Goal: Information Seeking & Learning: Check status

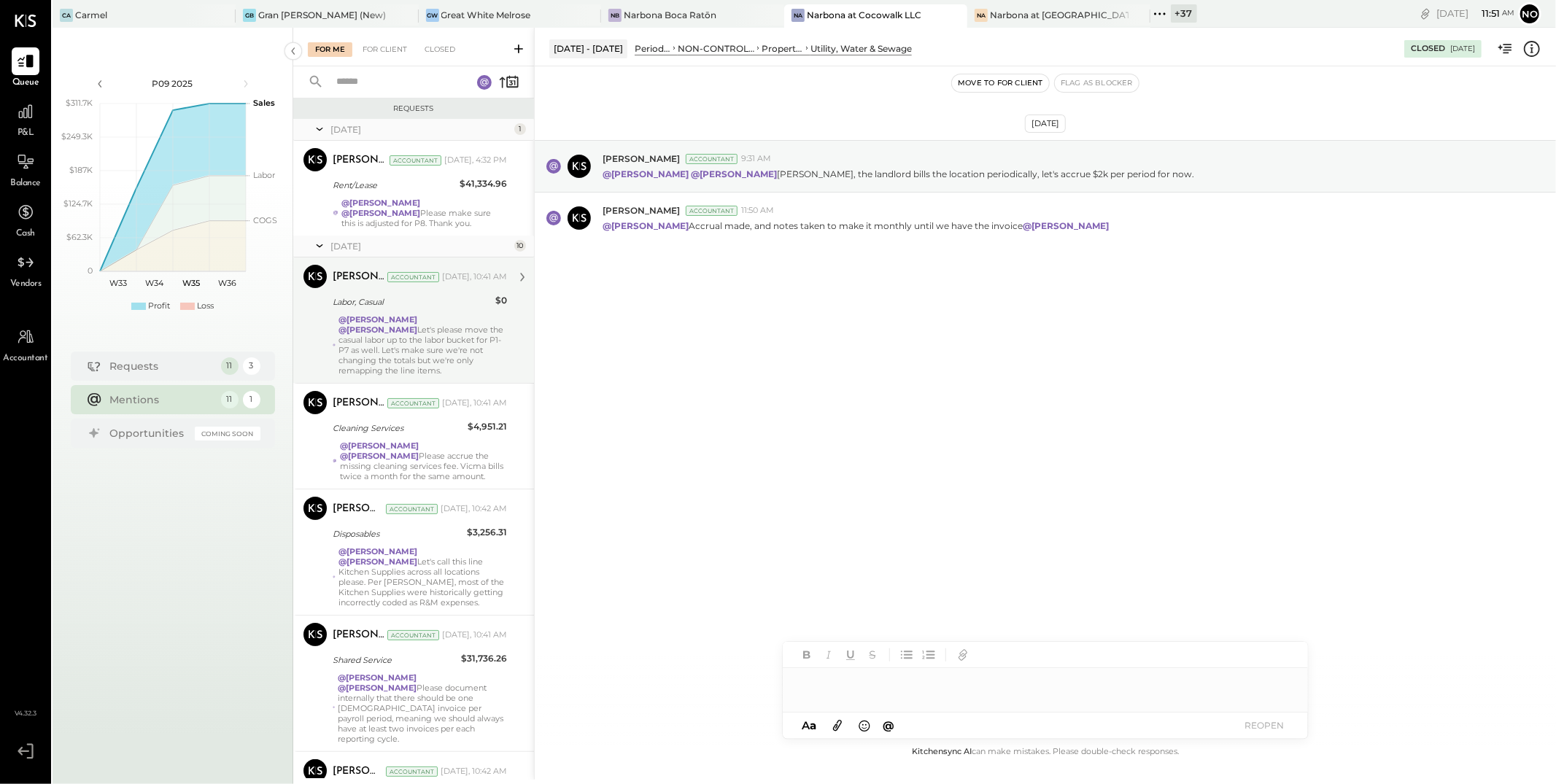
click at [403, 351] on div "@[PERSON_NAME] @[PERSON_NAME] Let's please move the casual labor up to the labo…" at bounding box center [422, 345] width 168 height 61
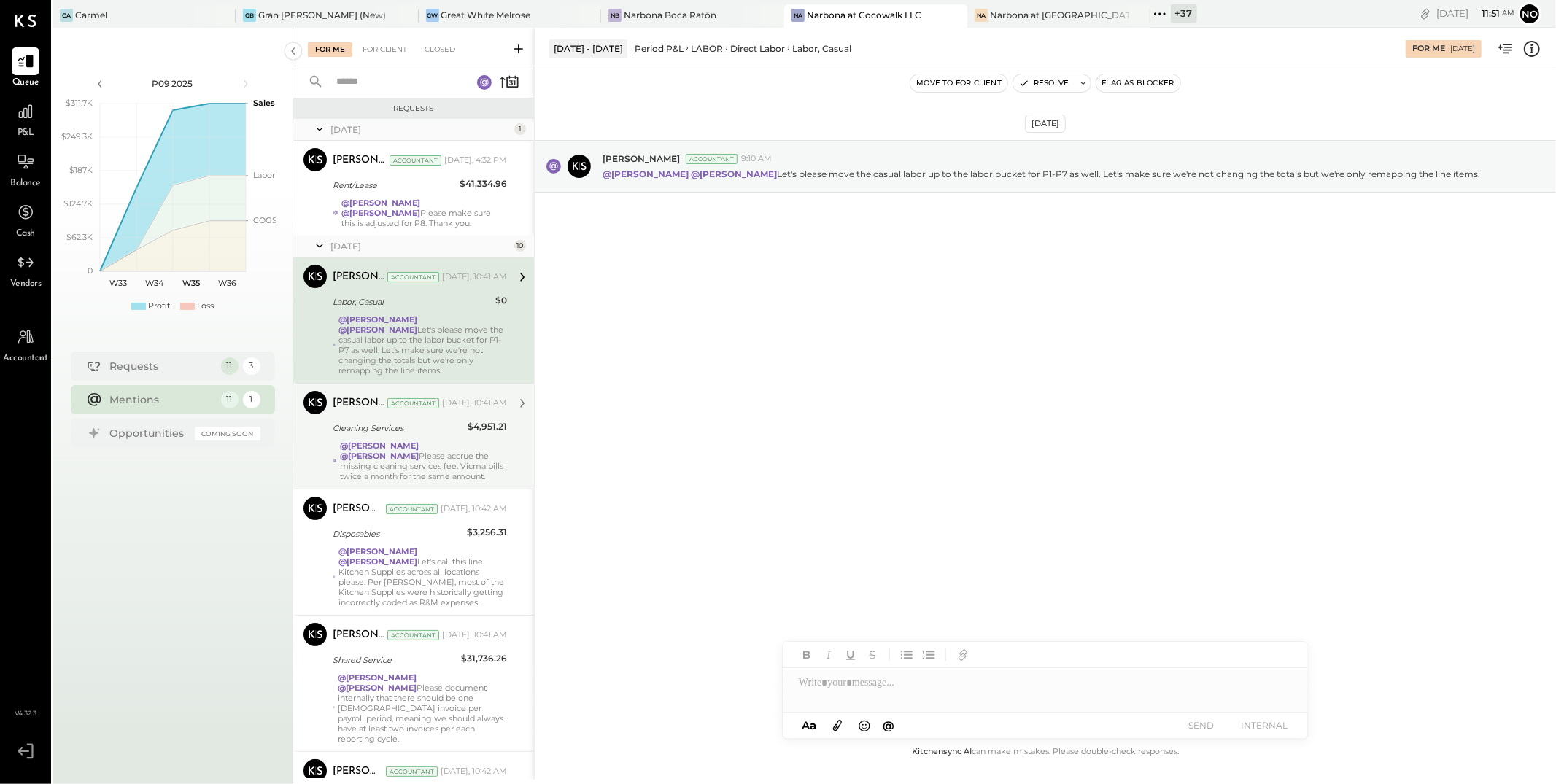
click at [407, 455] on div "@[PERSON_NAME] @[PERSON_NAME] Please accrue the missing cleaning services fee. …" at bounding box center [424, 460] width 168 height 41
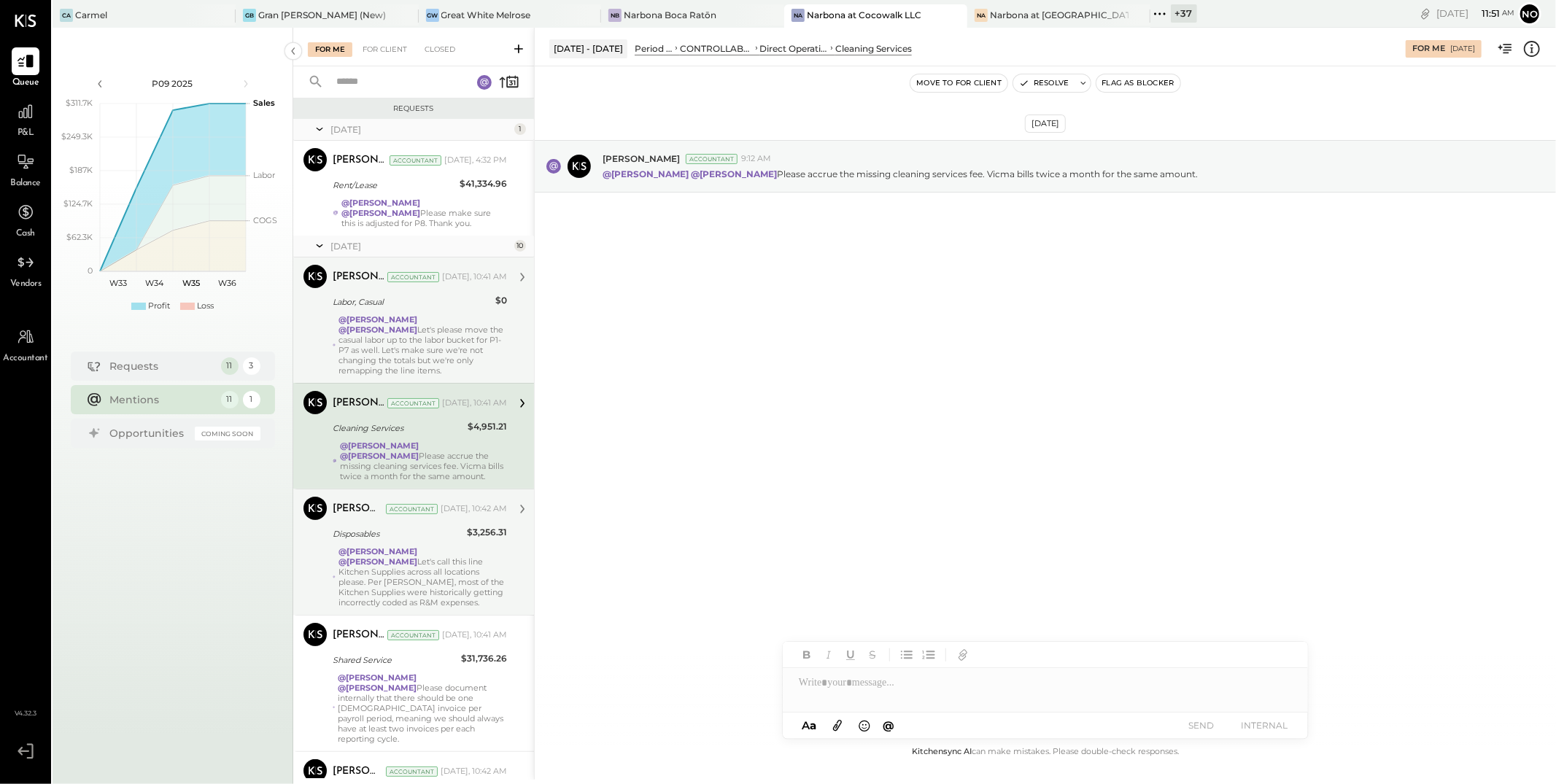
click at [407, 553] on strong "@[PERSON_NAME]" at bounding box center [377, 552] width 79 height 10
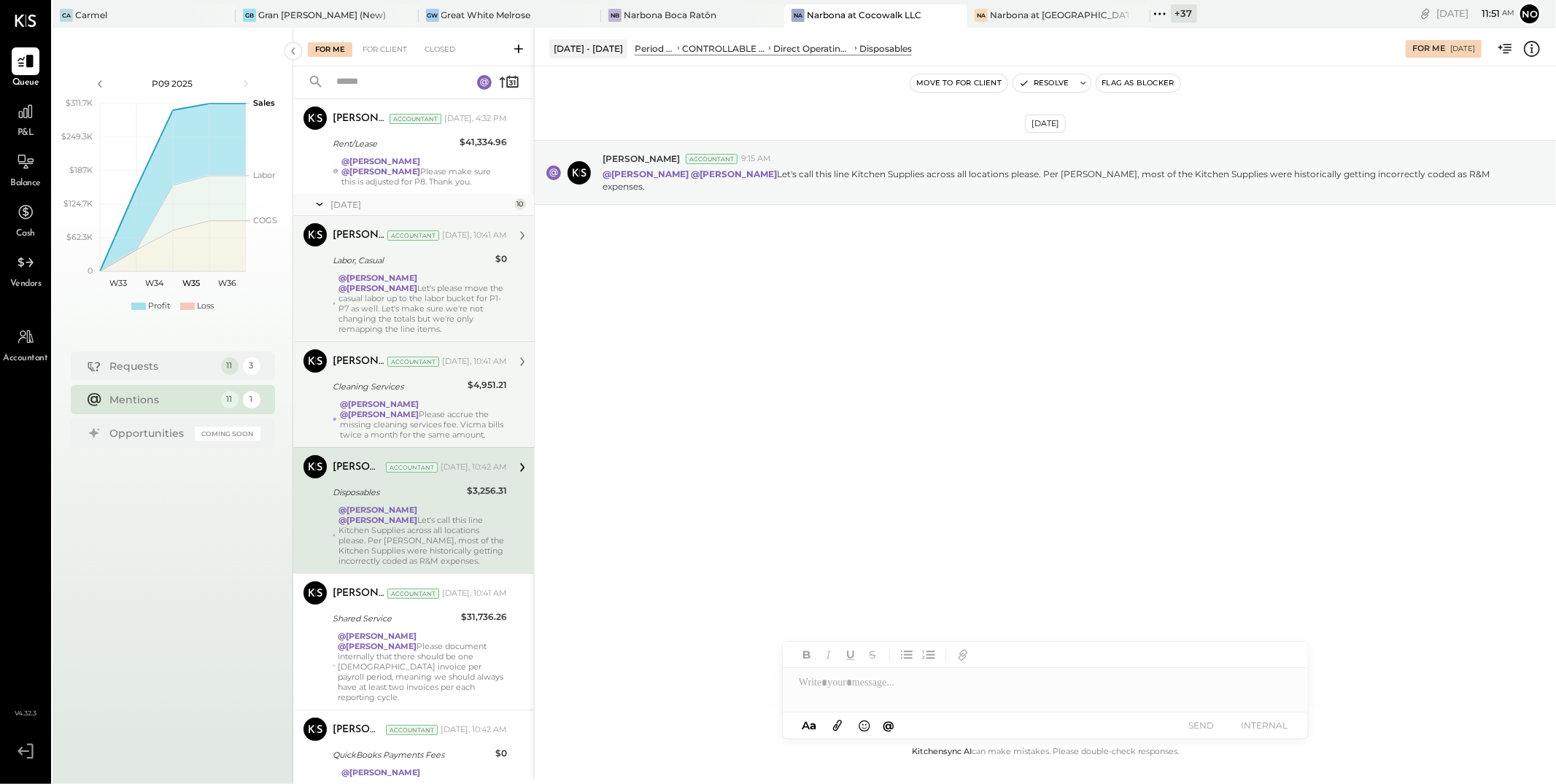
scroll to position [178, 0]
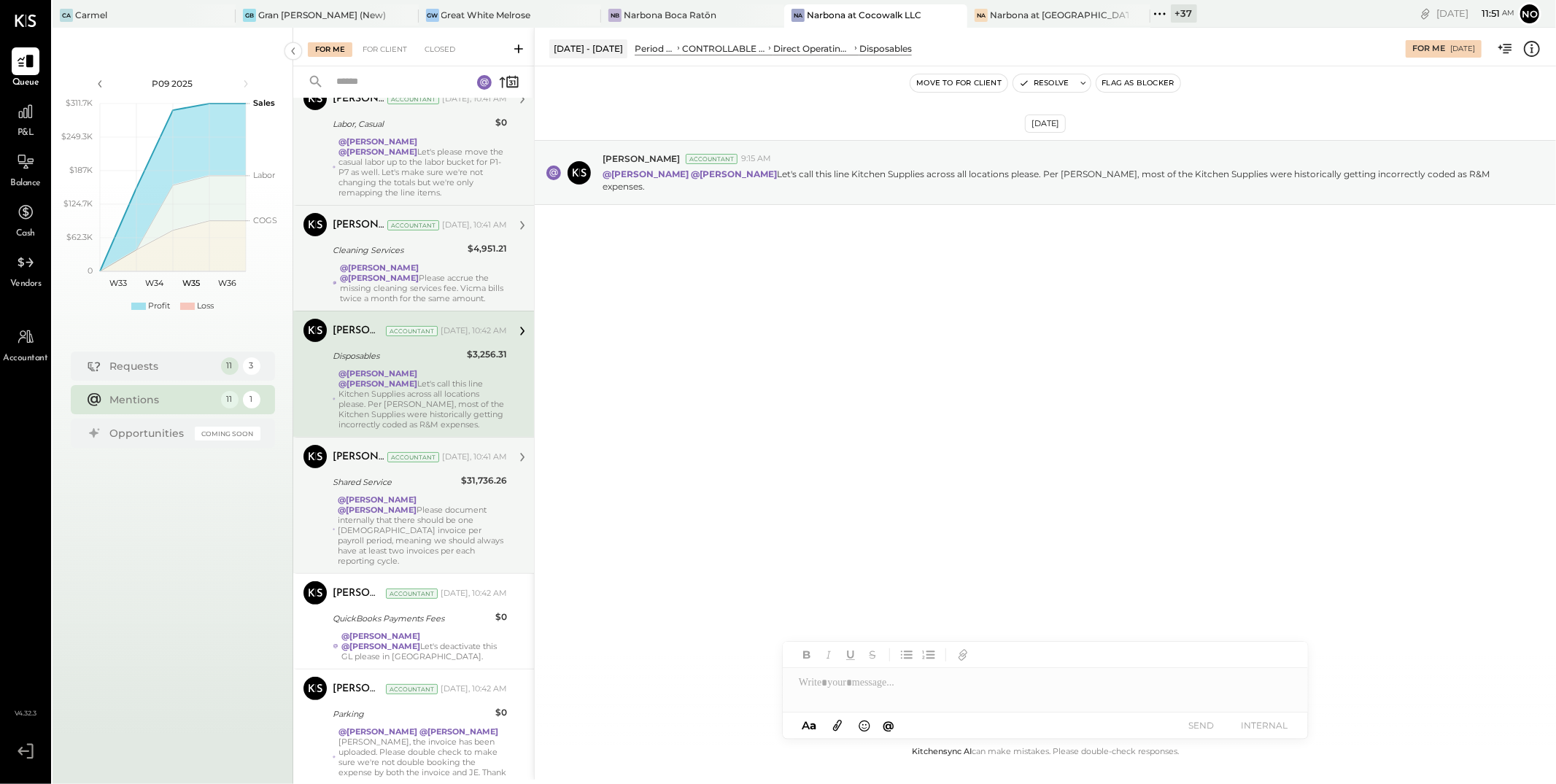
click at [416, 515] on div "@[PERSON_NAME] @[PERSON_NAME] Please document internally that there should be o…" at bounding box center [422, 530] width 169 height 72
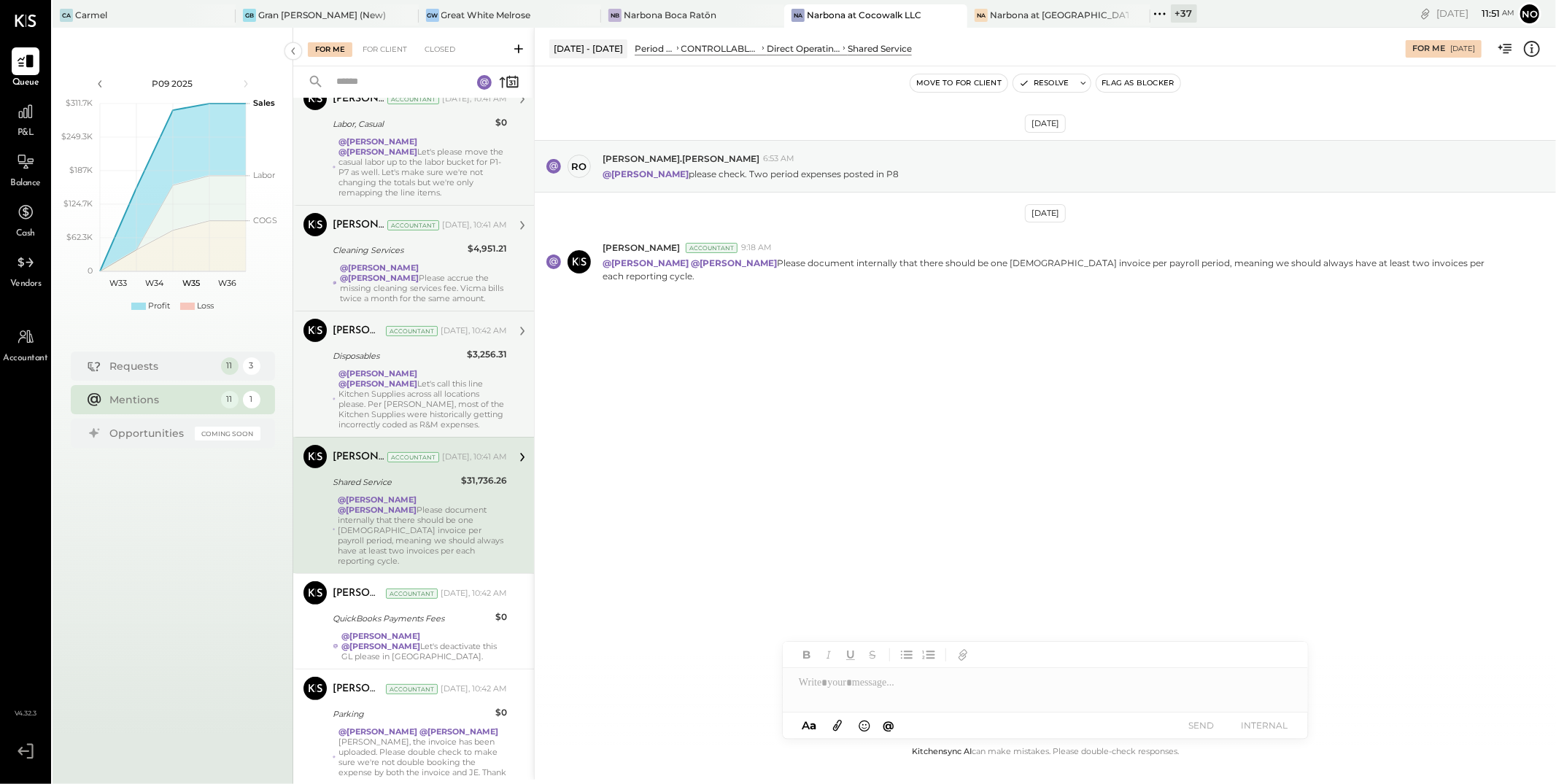
scroll to position [366, 0]
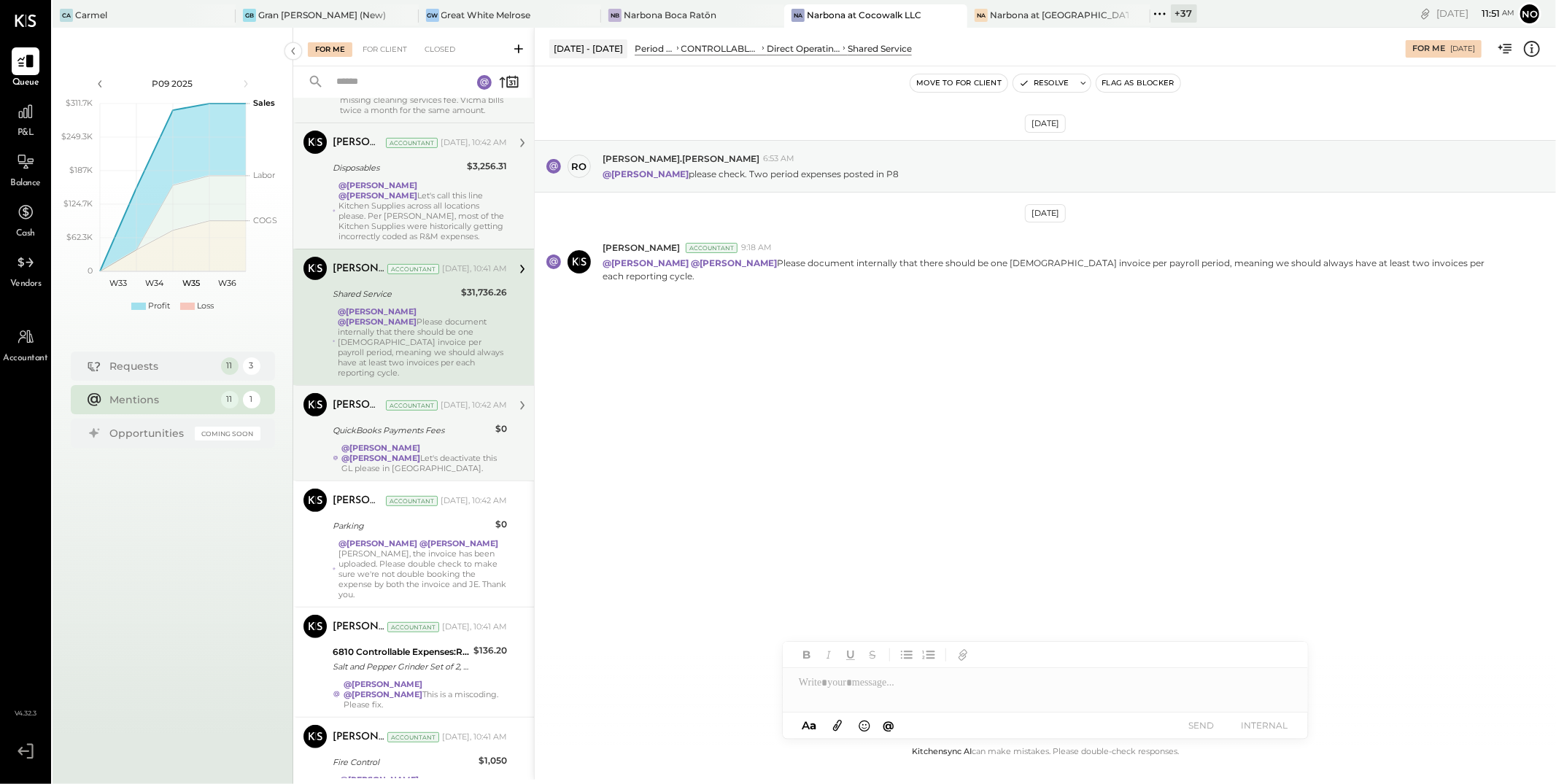
click at [427, 446] on div "@[PERSON_NAME] @[PERSON_NAME] Let's deactivate this GL please in QBO." at bounding box center [424, 458] width 166 height 30
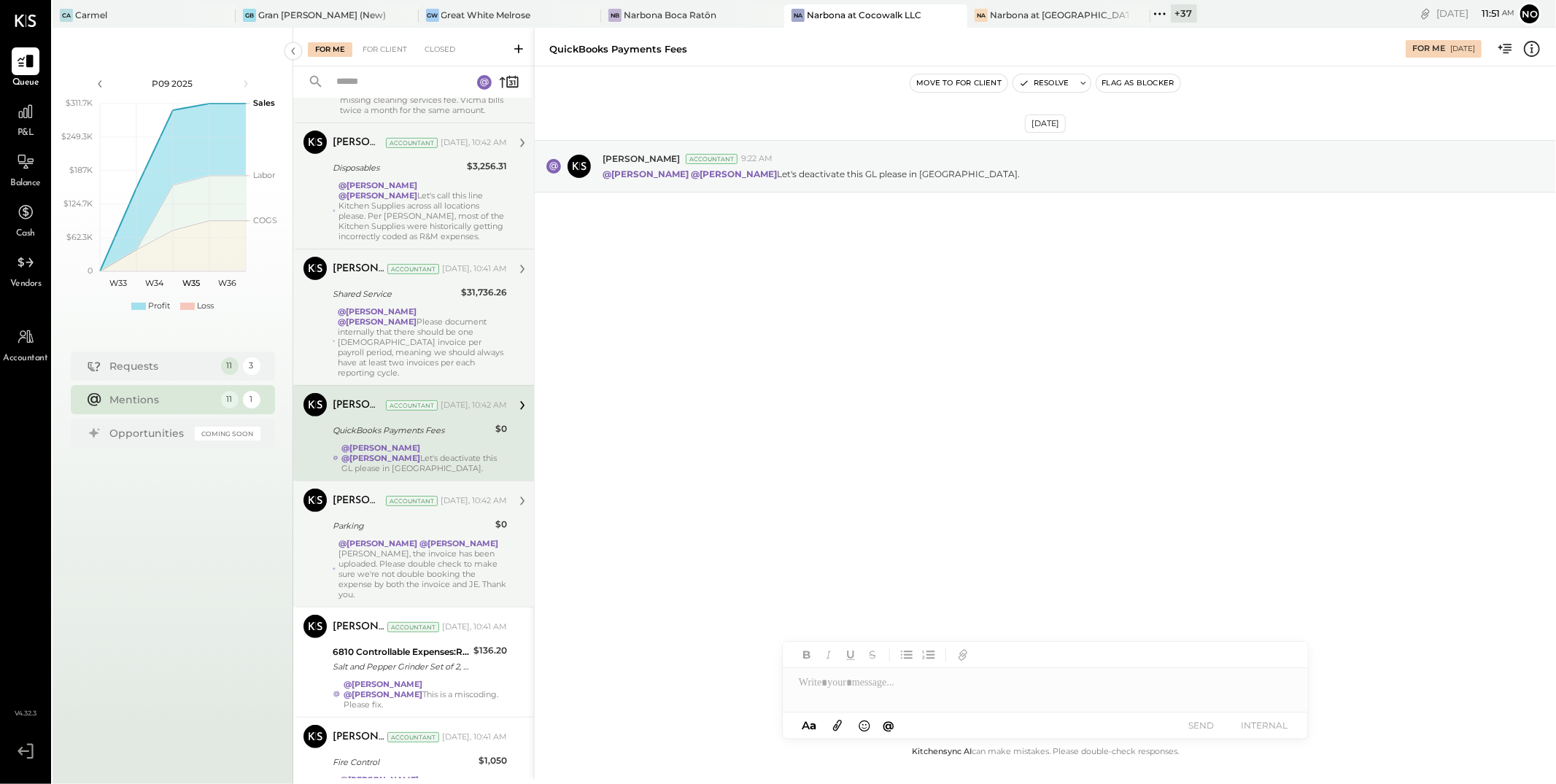
click at [414, 539] on div "@[PERSON_NAME] @[PERSON_NAME] [PERSON_NAME], the invoice has been uploaded. Ple…" at bounding box center [422, 569] width 168 height 61
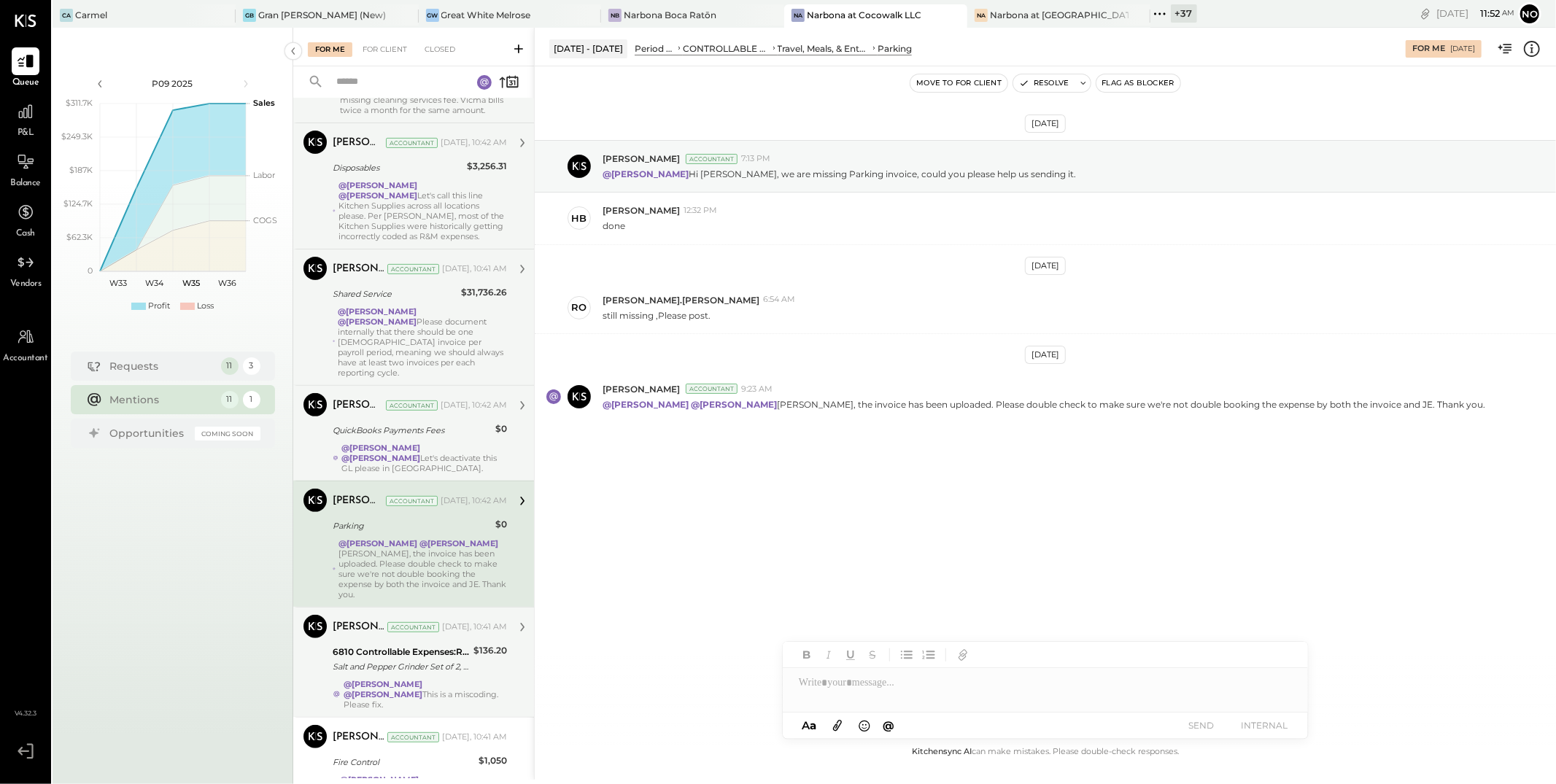
click at [438, 630] on div "[PERSON_NAME] Accountant [DATE], 10:41 AM 6810 Controllable Expenses:Repairs & …" at bounding box center [420, 662] width 174 height 95
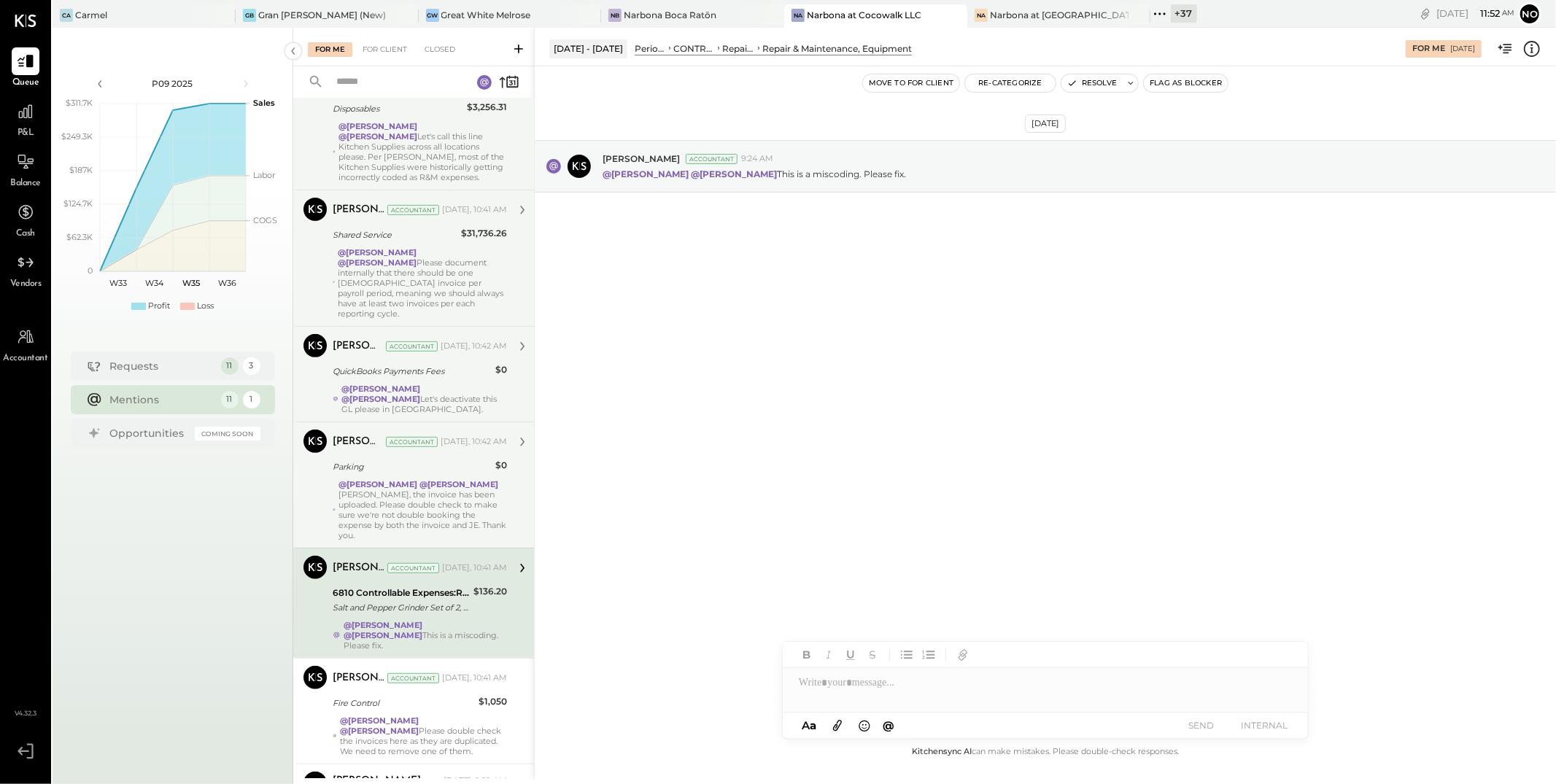
scroll to position [502, 0]
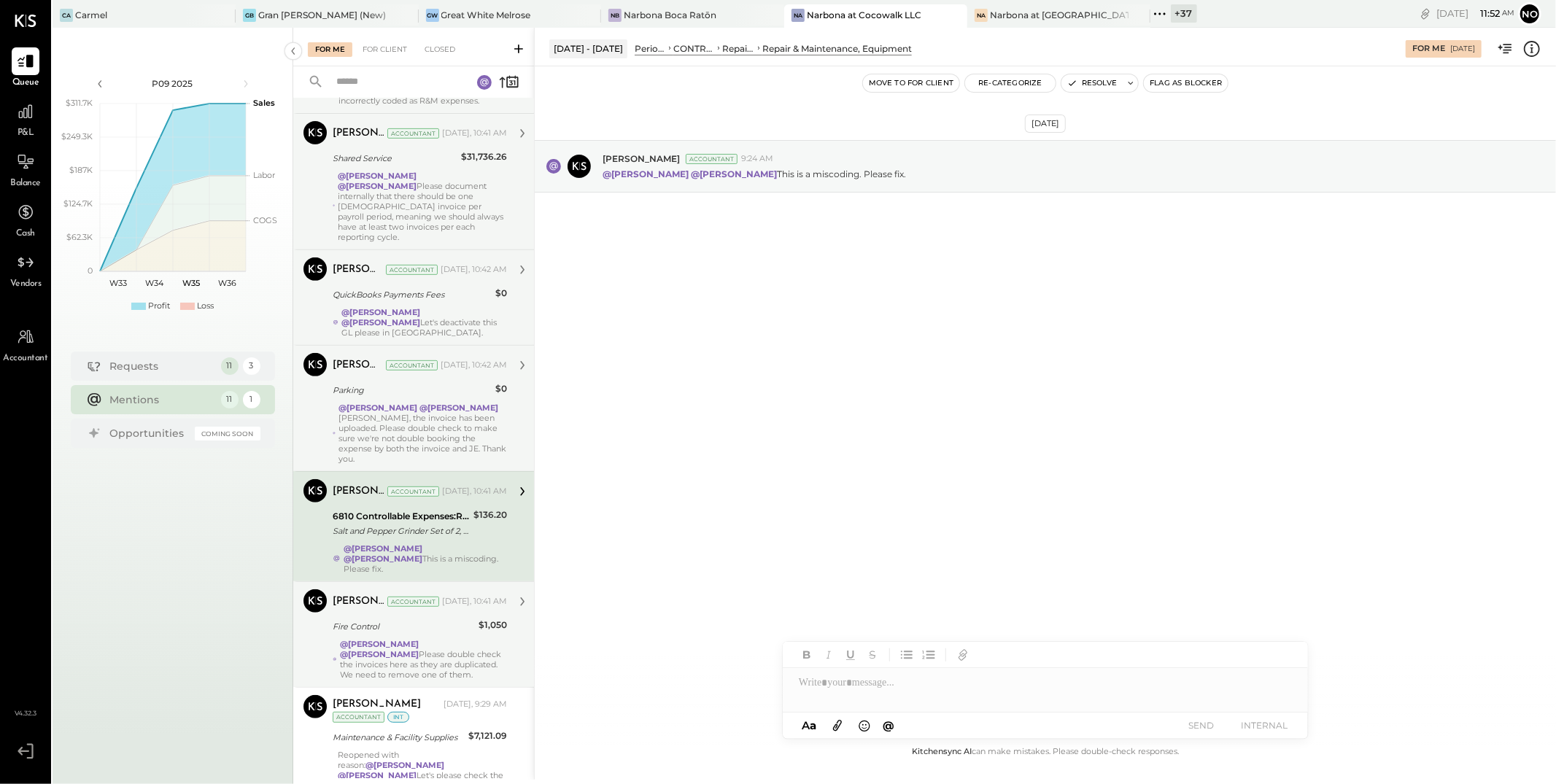
click at [440, 619] on div "Fire Control" at bounding box center [403, 626] width 142 height 15
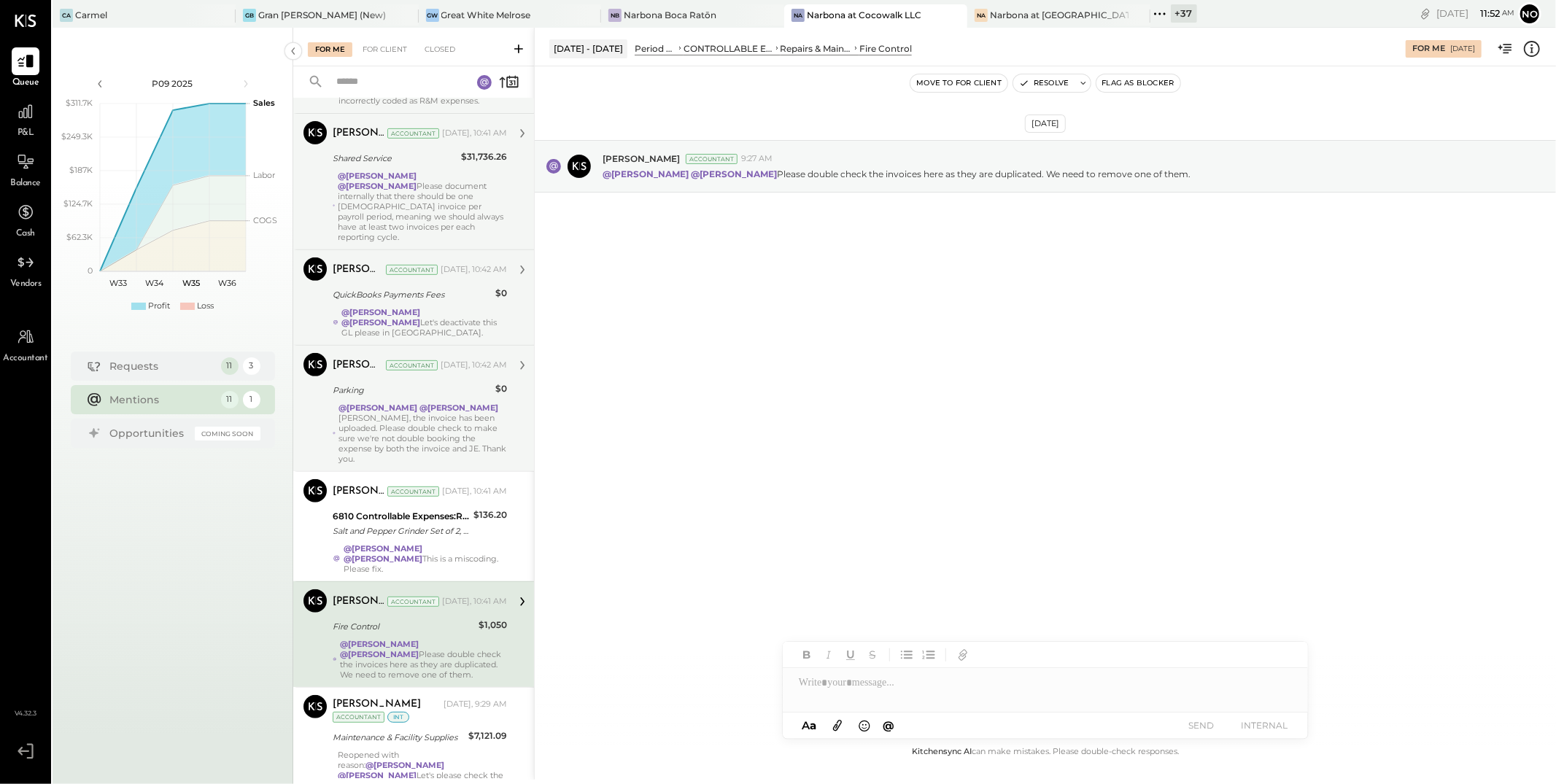
scroll to position [605, 0]
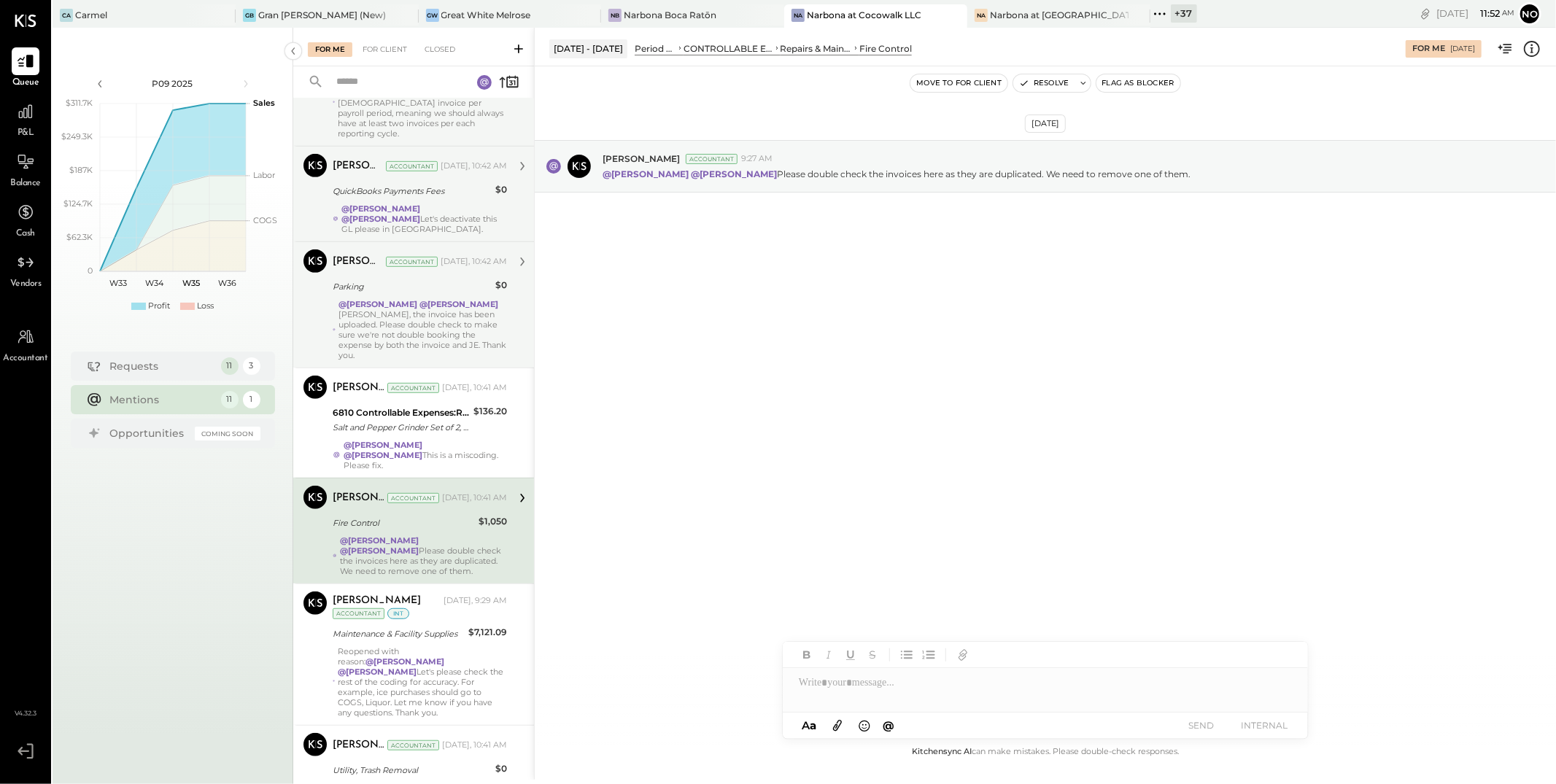
click at [440, 604] on div "[PERSON_NAME] [DATE], 9:29 AM Accountant int Maintenance & Facility Supplies $7…" at bounding box center [420, 654] width 174 height 126
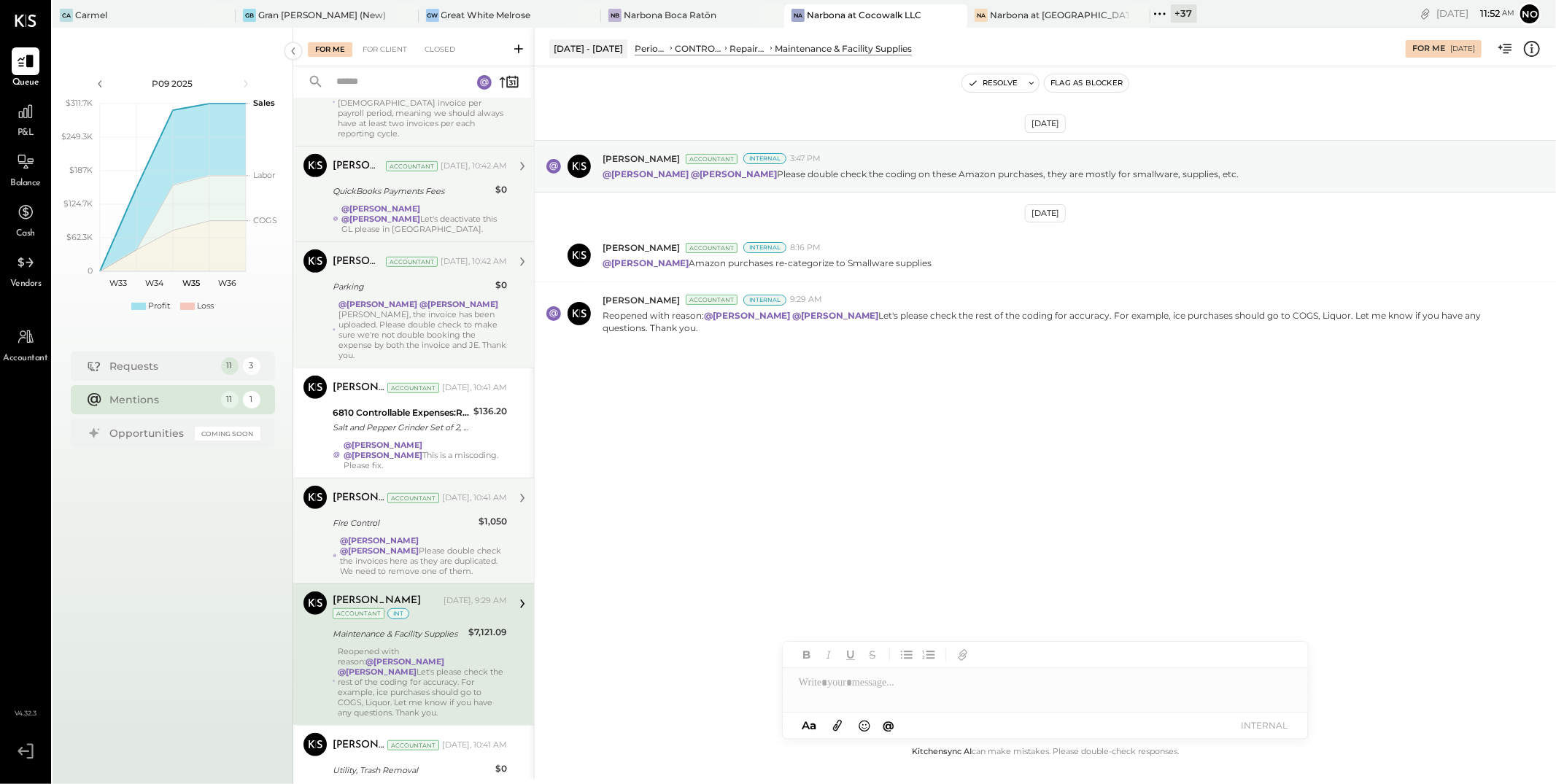
scroll to position [636, 0]
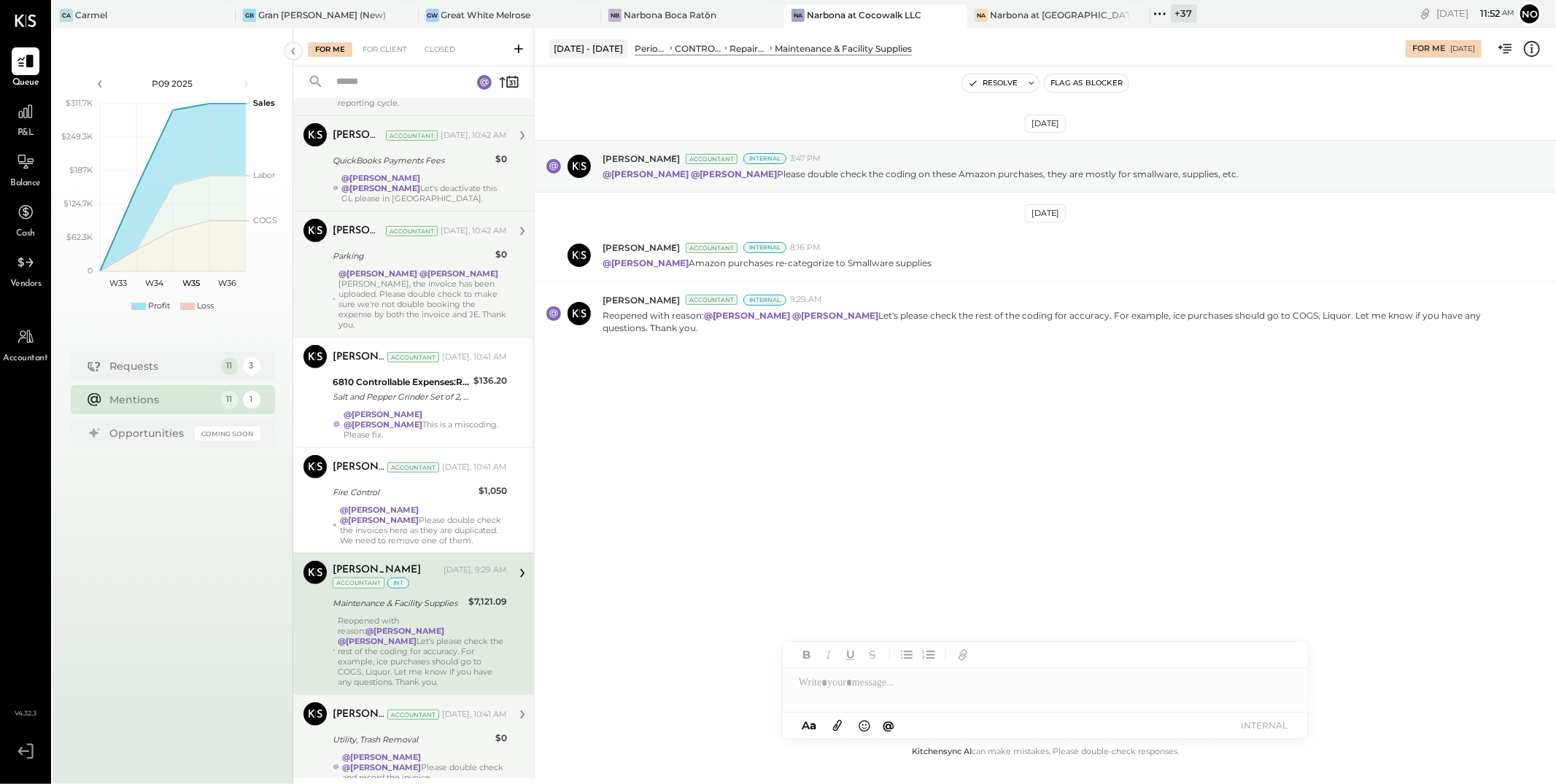
click at [446, 705] on div "[PERSON_NAME] Accountant [DATE], 10:41 AM" at bounding box center [420, 715] width 174 height 21
